Goal: Check status: Check status

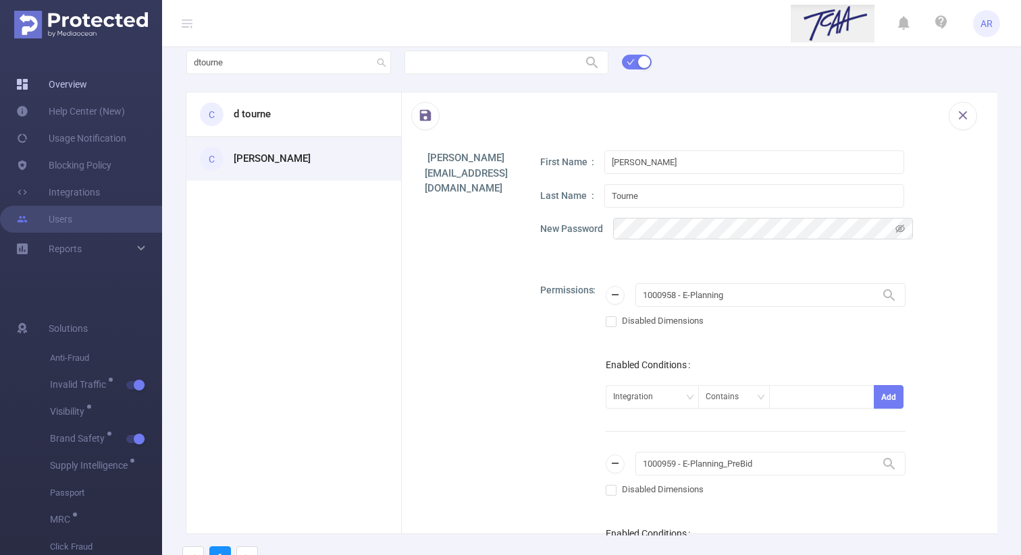
click at [62, 80] on link "Overview" at bounding box center [51, 84] width 71 height 27
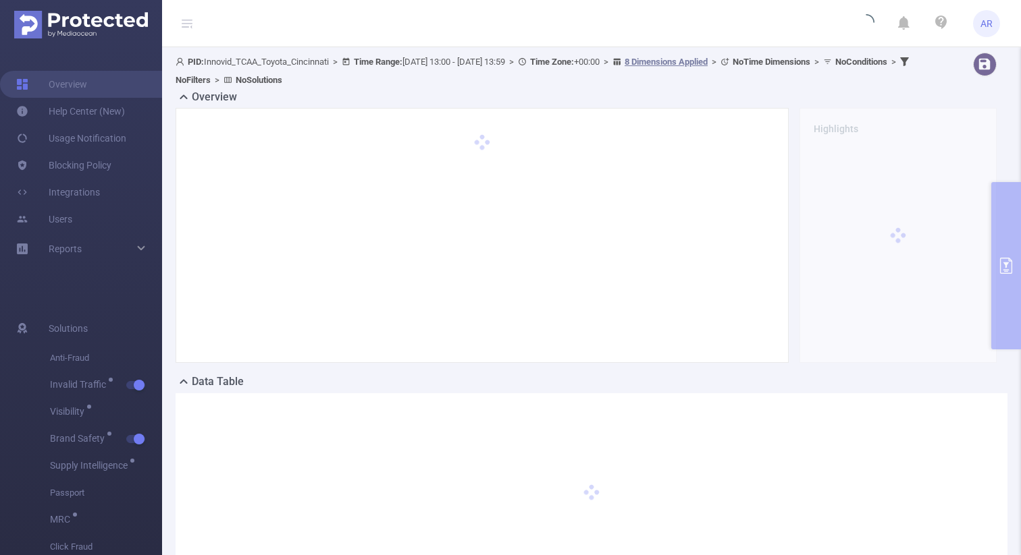
type input "[DATE] 13:00"
type input "[DATE] 13:59"
